Goal: Task Accomplishment & Management: Use online tool/utility

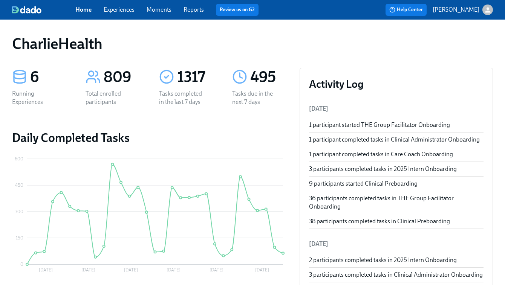
click at [120, 11] on link "Experiences" at bounding box center [119, 9] width 31 height 7
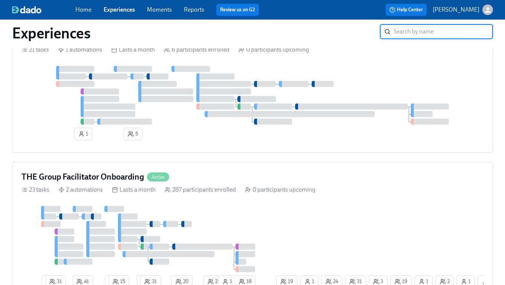
scroll to position [578, 0]
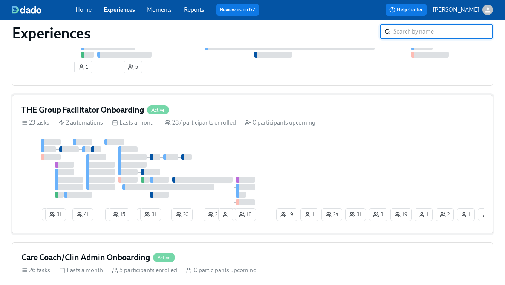
click at [284, 167] on div "1 31 41 2 15 2 31 20 21 1 1 18 19 31 1 3 2 1 1 24 19 1 1" at bounding box center [252, 181] width 462 height 85
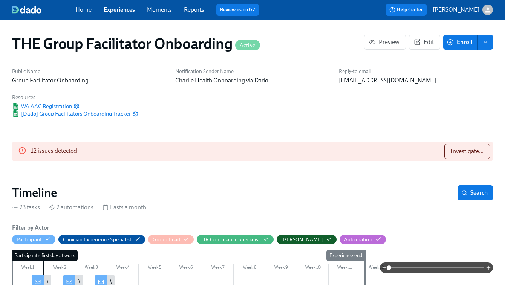
scroll to position [0, 11776]
click at [463, 153] on span "Investigate..." at bounding box center [466, 152] width 33 height 8
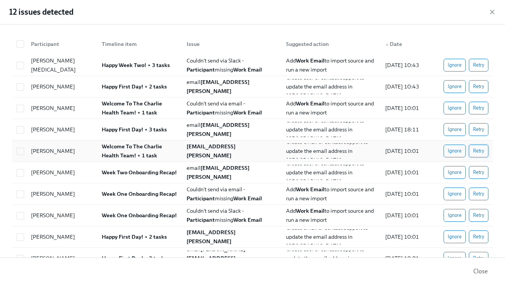
click at [478, 151] on span "Retry" at bounding box center [478, 151] width 11 height 8
click at [480, 173] on span "Retry" at bounding box center [478, 173] width 11 height 8
click at [479, 193] on span "Retry" at bounding box center [478, 194] width 11 height 8
click at [480, 209] on button "Retry" at bounding box center [478, 215] width 20 height 13
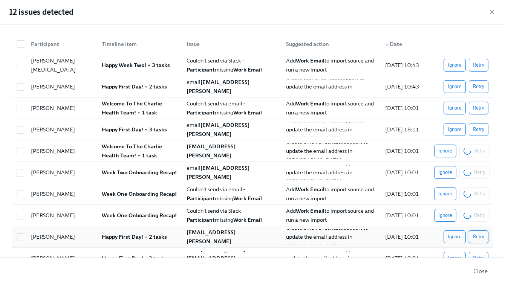
click at [481, 236] on span "Retry" at bounding box center [478, 237] width 11 height 8
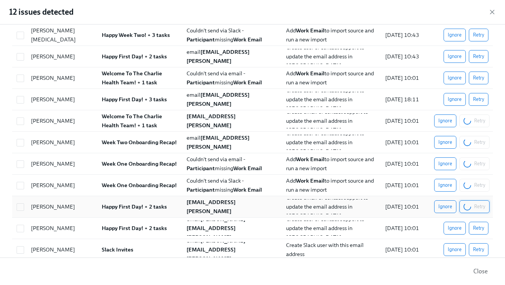
scroll to position [36, 0]
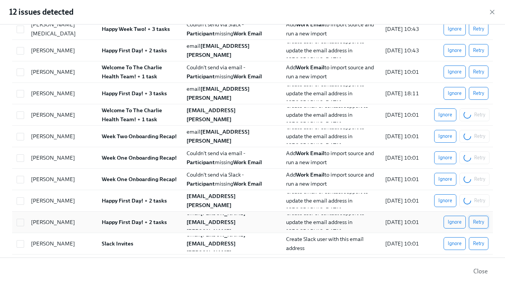
click at [482, 221] on span "Retry" at bounding box center [478, 222] width 11 height 8
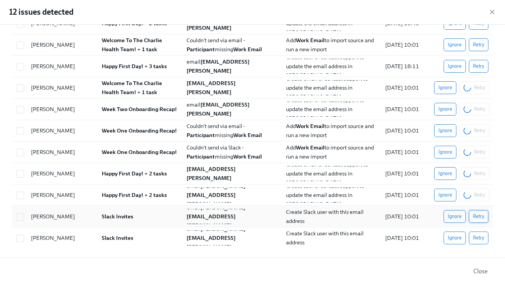
scroll to position [0, 12795]
click at [479, 219] on span "Retry" at bounding box center [478, 217] width 11 height 8
click at [479, 223] on div "Ignore Retry" at bounding box center [461, 216] width 54 height 13
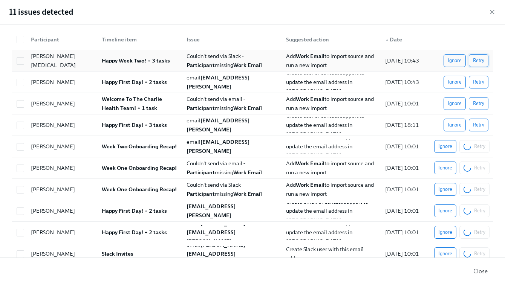
scroll to position [0, 0]
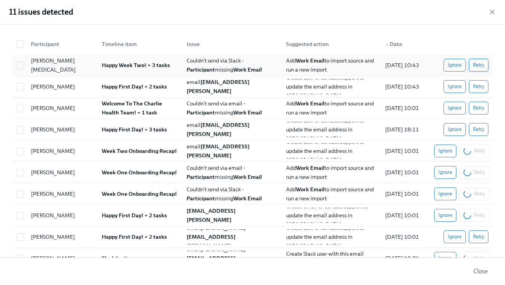
click at [480, 64] on span "Retry" at bounding box center [478, 65] width 11 height 8
click at [480, 87] on span "Retry" at bounding box center [478, 87] width 11 height 8
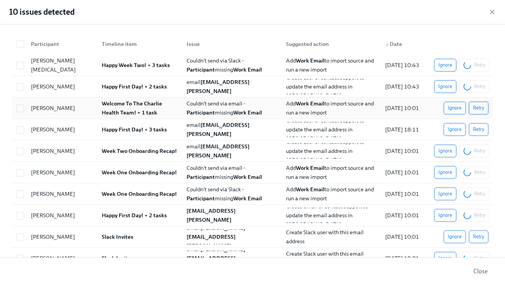
click at [479, 107] on span "Retry" at bounding box center [478, 108] width 11 height 8
click at [479, 125] on button "Retry" at bounding box center [478, 129] width 20 height 13
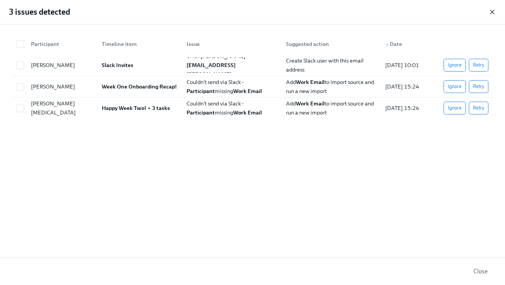
click at [494, 10] on icon "button" at bounding box center [492, 12] width 8 height 8
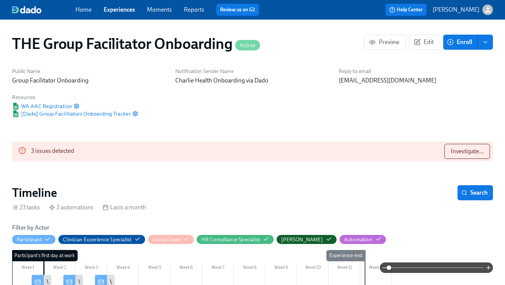
click at [113, 11] on link "Experiences" at bounding box center [119, 9] width 31 height 7
